Goal: Check status

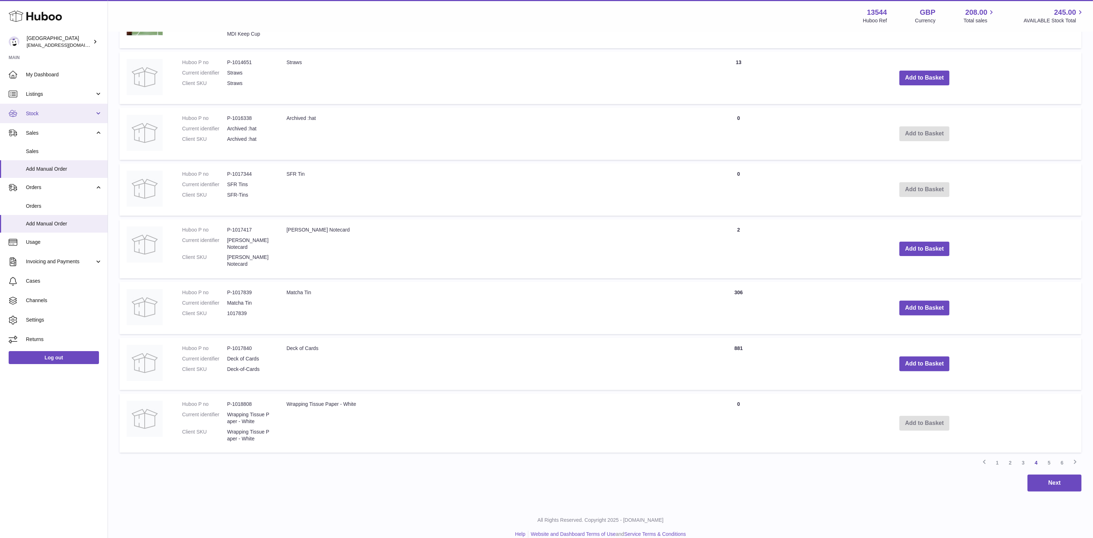
click at [53, 111] on span "Stock" at bounding box center [60, 113] width 69 height 7
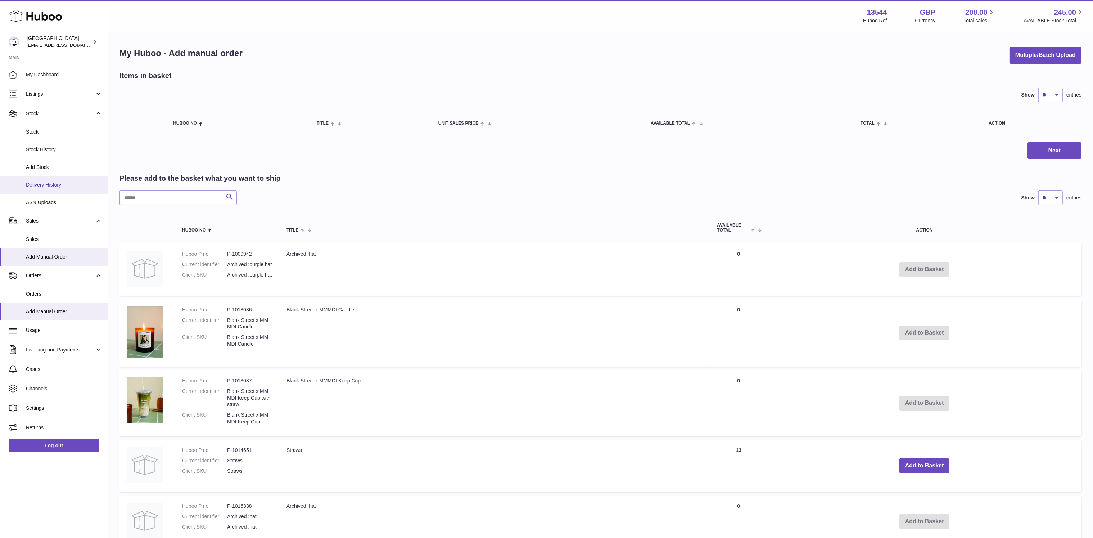
click at [71, 189] on link "Delivery History" at bounding box center [54, 185] width 108 height 18
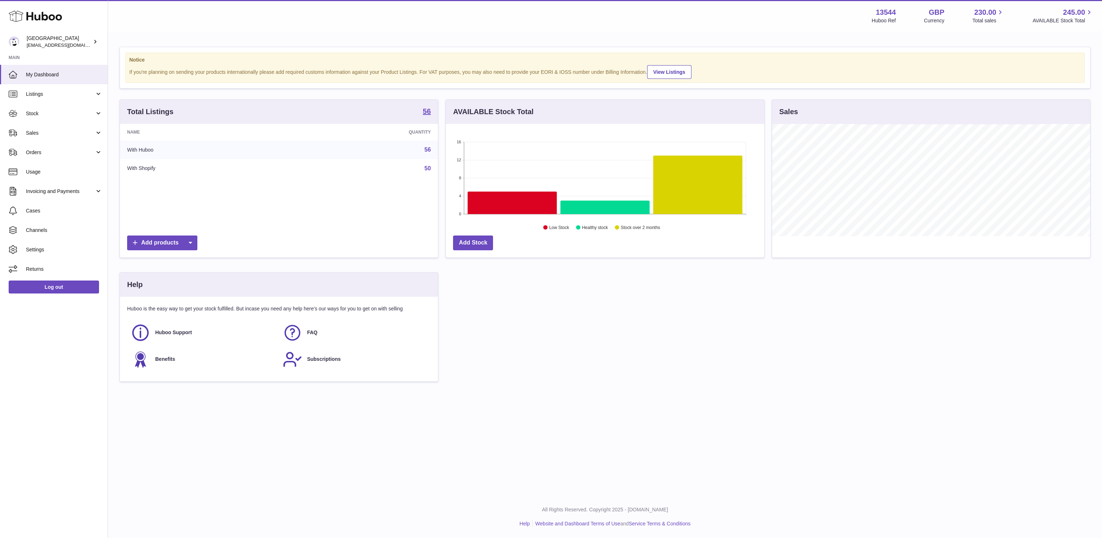
scroll to position [112, 318]
click at [82, 120] on link "Stock" at bounding box center [54, 113] width 108 height 19
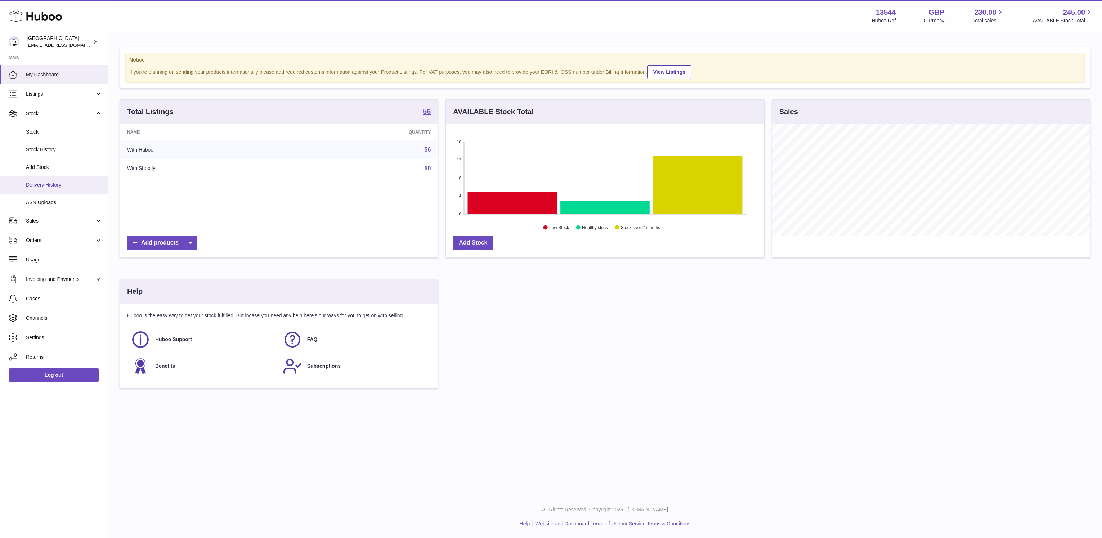
click at [69, 187] on span "Delivery History" at bounding box center [64, 184] width 76 height 7
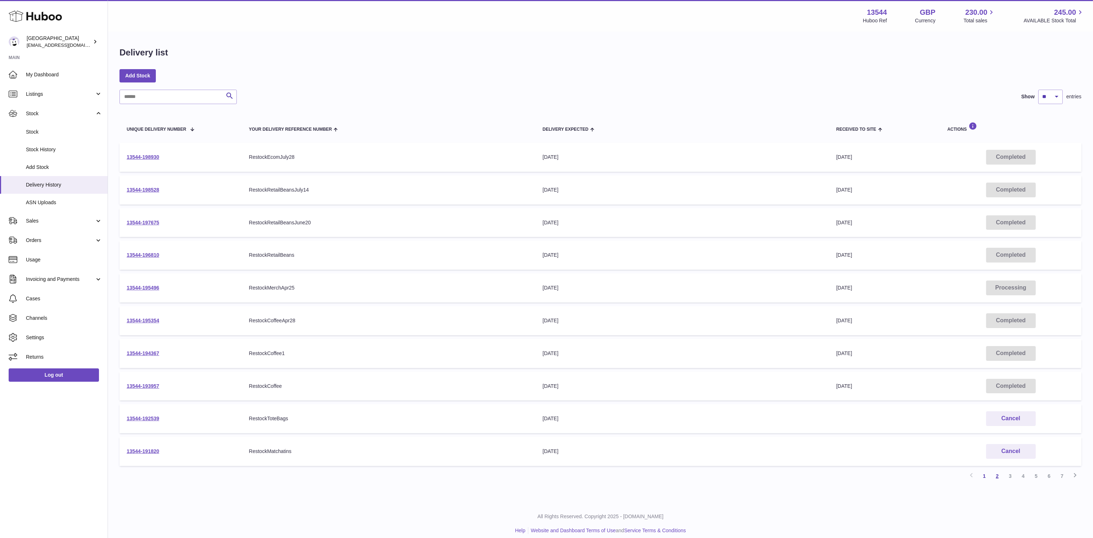
click at [996, 474] on link "2" at bounding box center [997, 475] width 13 height 13
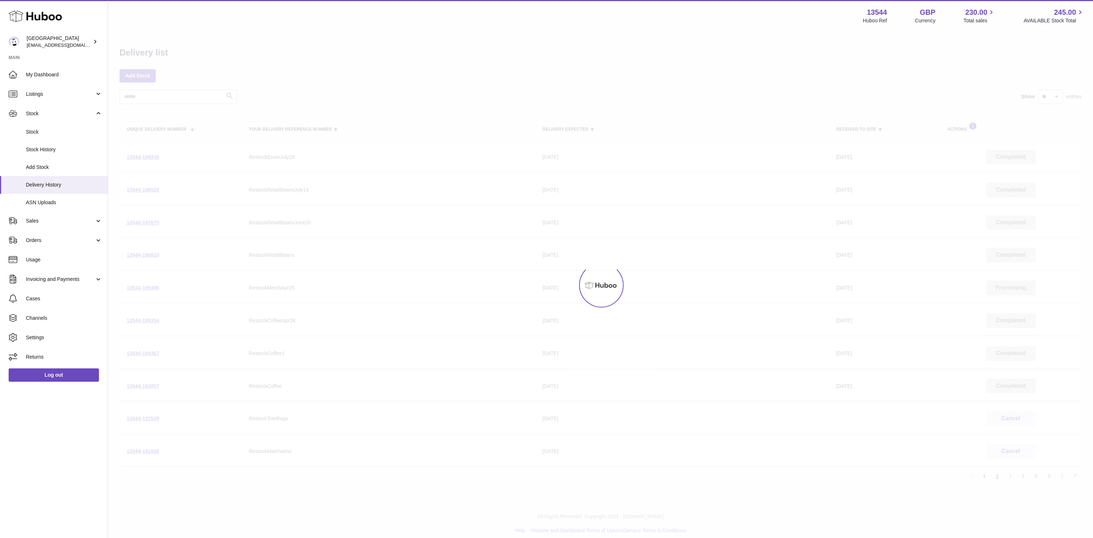
scroll to position [5, 0]
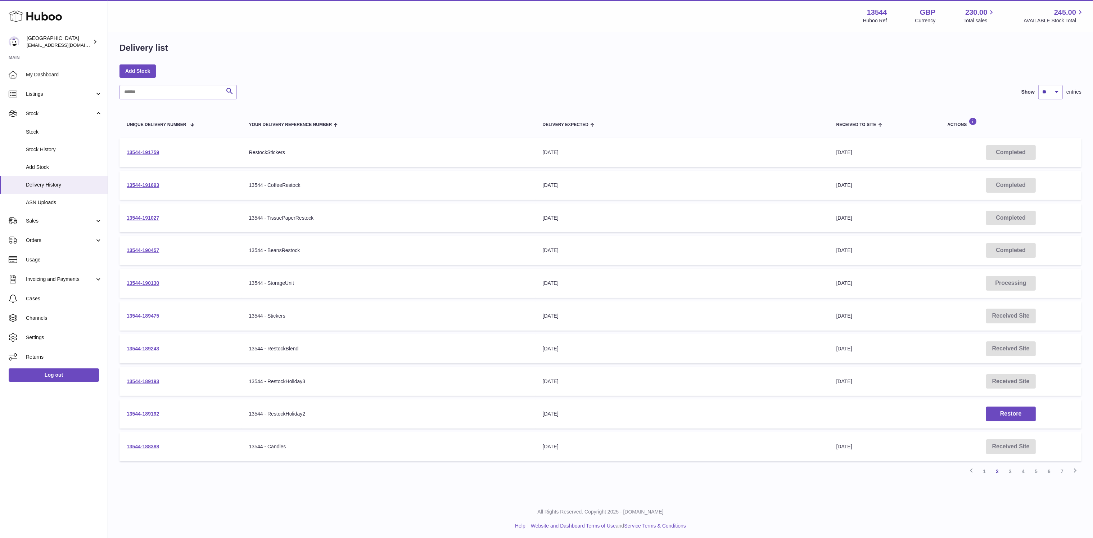
click at [144, 317] on link "13544-189475" at bounding box center [143, 316] width 32 height 6
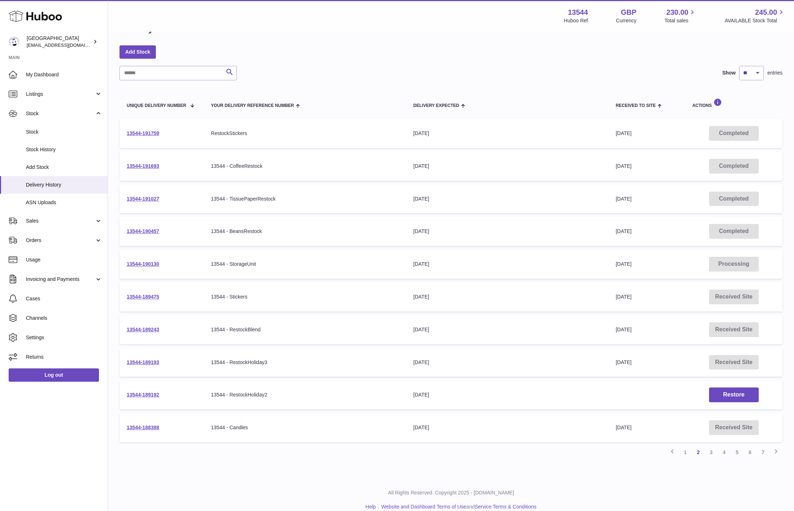
scroll to position [34, 0]
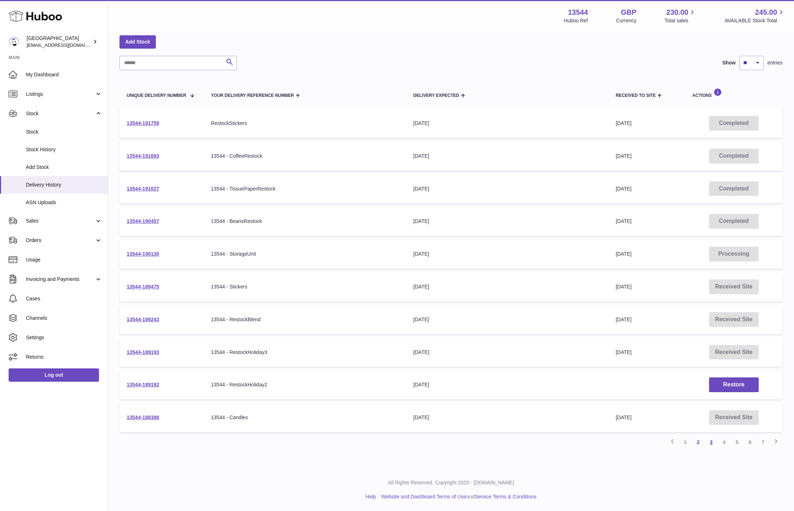
click at [714, 442] on link "3" at bounding box center [711, 442] width 13 height 13
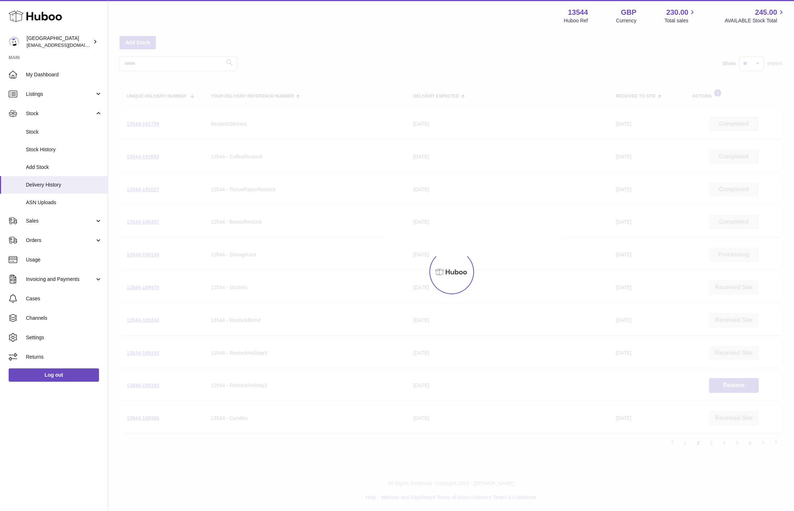
scroll to position [32, 0]
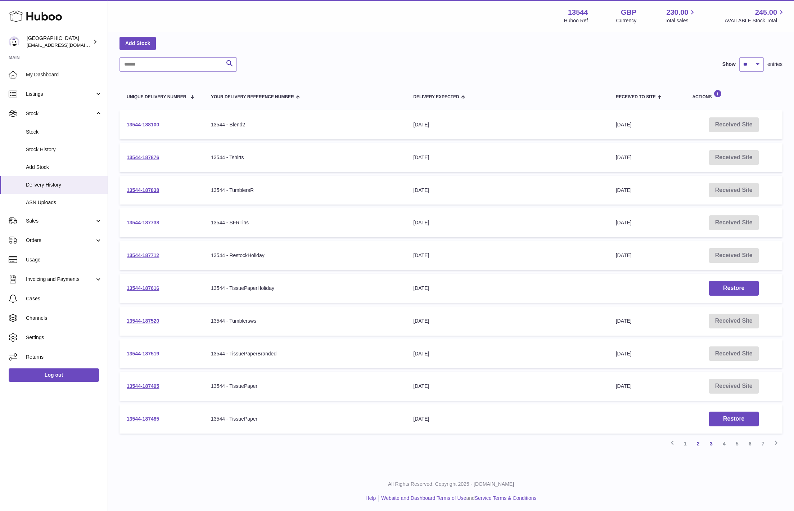
click at [695, 441] on link "2" at bounding box center [698, 443] width 13 height 13
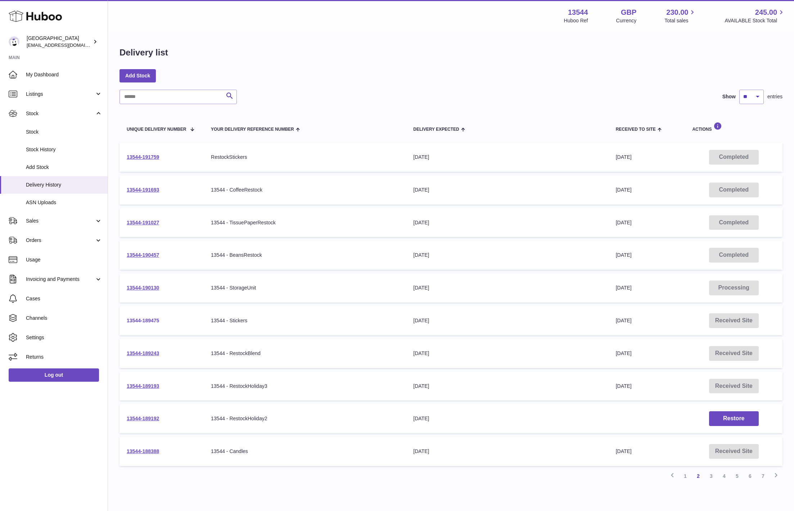
click at [155, 320] on link "13544-189475" at bounding box center [143, 321] width 32 height 6
click at [158, 222] on link "13544-191027" at bounding box center [143, 223] width 32 height 6
click at [151, 156] on link "13544-191759" at bounding box center [143, 157] width 32 height 6
click at [686, 477] on link "1" at bounding box center [685, 475] width 13 height 13
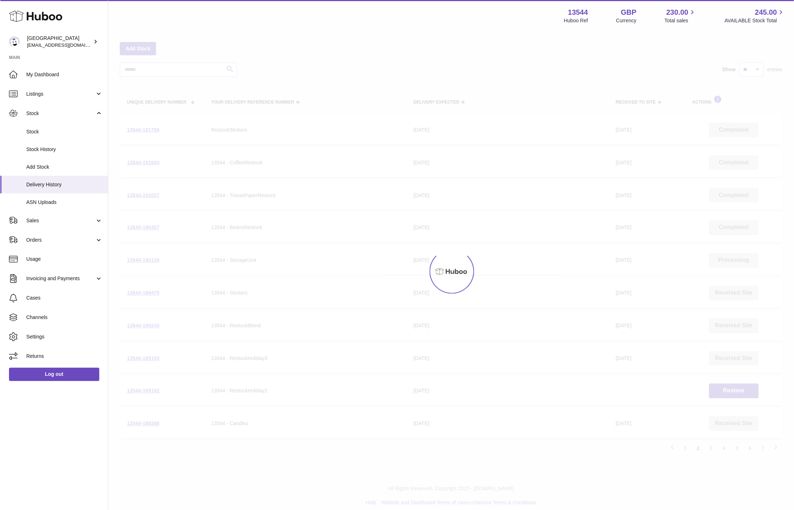
scroll to position [32, 0]
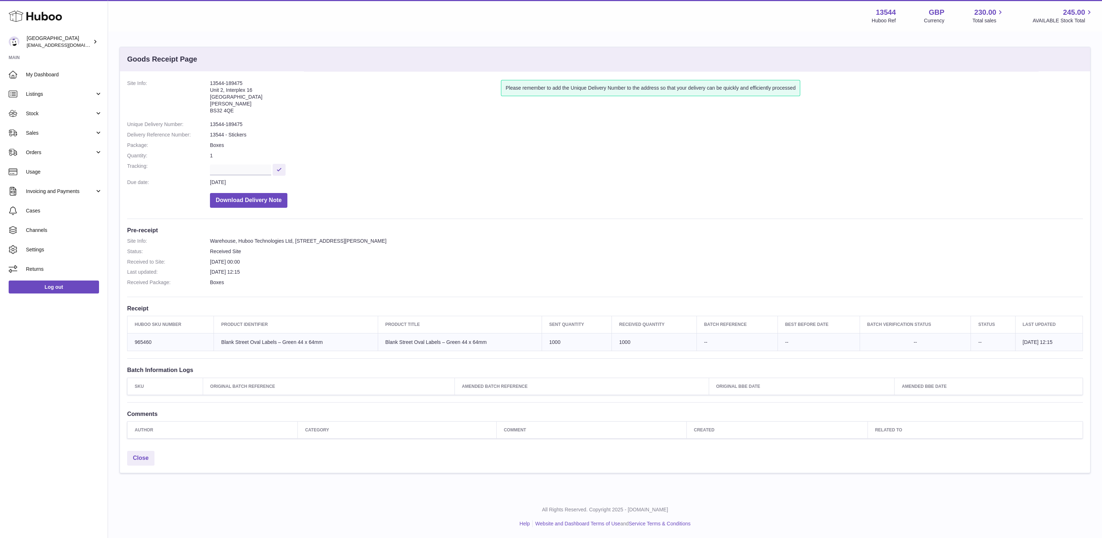
drag, startPoint x: 556, startPoint y: 341, endPoint x: 537, endPoint y: 341, distance: 18.7
click at [542, 341] on td "Sent Quantity 1000" at bounding box center [577, 342] width 70 height 18
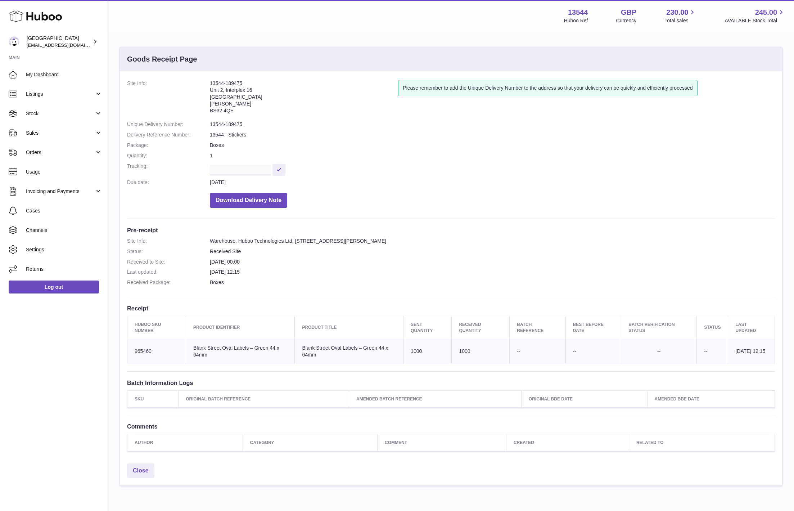
click at [401, 111] on div "Please remember to add the Unique Delivery Number to the address so that your d…" at bounding box center [586, 98] width 377 height 37
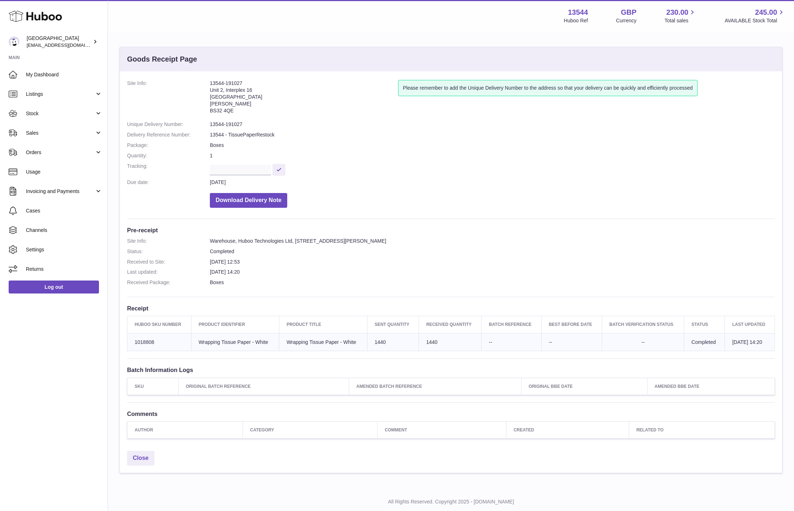
click at [216, 24] on div "Menu Huboo 13544 Huboo Ref GBP Currency 230.00 Total sales 245.00 AVAILABLE Sto…" at bounding box center [451, 16] width 686 height 32
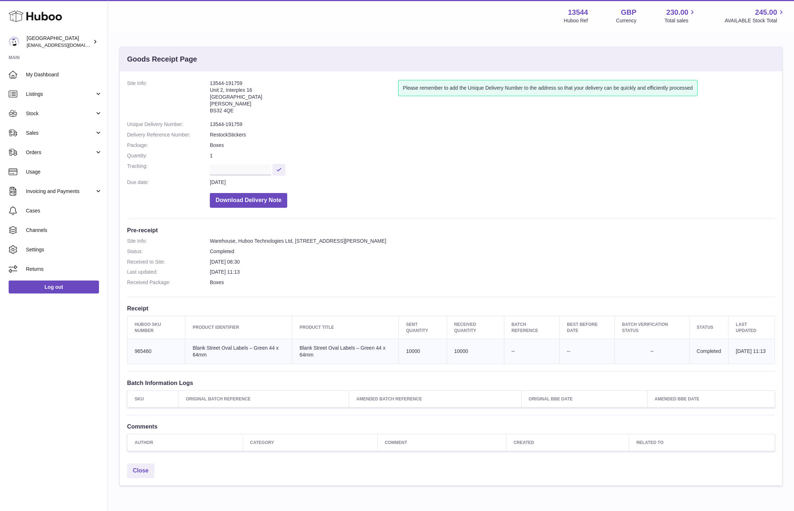
click at [344, 131] on dd "RestockStickers" at bounding box center [492, 134] width 565 height 7
